Goal: Information Seeking & Learning: Learn about a topic

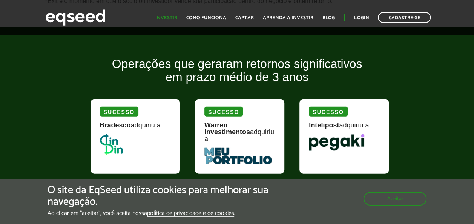
scroll to position [904, 0]
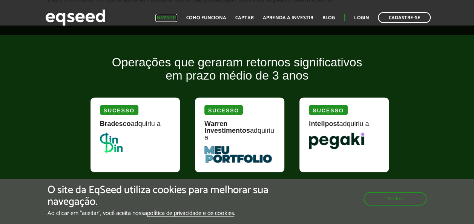
click at [164, 15] on link "Investir" at bounding box center [166, 17] width 22 height 5
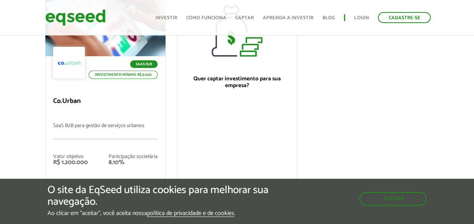
scroll to position [113, 0]
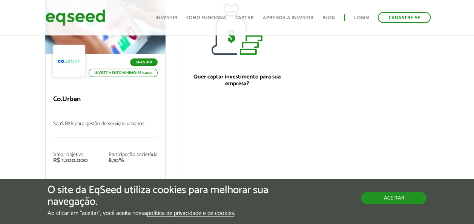
click at [387, 199] on button "Aceitar" at bounding box center [394, 198] width 66 height 12
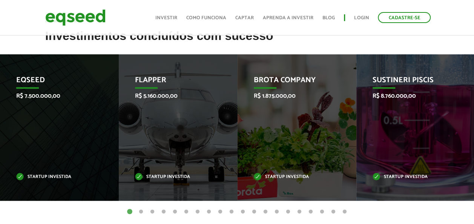
scroll to position [339, 0]
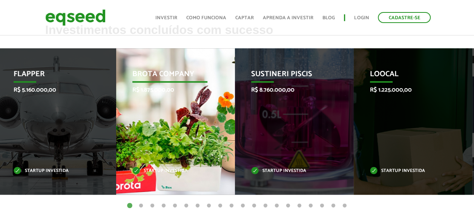
drag, startPoint x: 301, startPoint y: 142, endPoint x: 154, endPoint y: 151, distance: 147.2
click at [154, 151] on div "Brota Company R$ 1.875.000,00 Startup investida" at bounding box center [169, 121] width 107 height 146
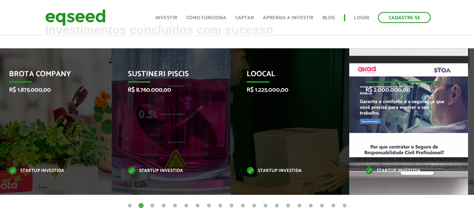
drag, startPoint x: 148, startPoint y: 143, endPoint x: 355, endPoint y: 118, distance: 208.4
click at [355, 118] on div "STOA Seguros R$ 2.000.000,00 Startup investida" at bounding box center [402, 121] width 107 height 146
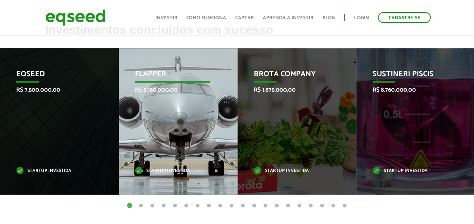
click at [187, 132] on div "Flapper R$ 5.160.000,00 Startup investida" at bounding box center [172, 121] width 107 height 146
click at [154, 166] on div "Flapper R$ 5.160.000,00 Startup investida" at bounding box center [172, 121] width 107 height 146
click at [157, 174] on div "Flapper R$ 5.160.000,00 Startup investida" at bounding box center [172, 121] width 107 height 146
click at [148, 75] on p "Flapper" at bounding box center [172, 76] width 75 height 13
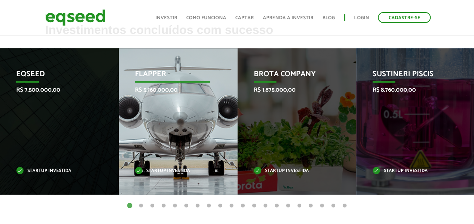
click at [148, 75] on p "Flapper" at bounding box center [172, 76] width 75 height 13
